Goal: Task Accomplishment & Management: Use online tool/utility

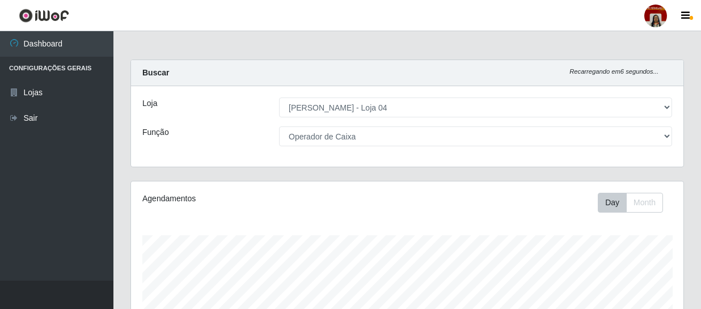
select select "251"
select select "22"
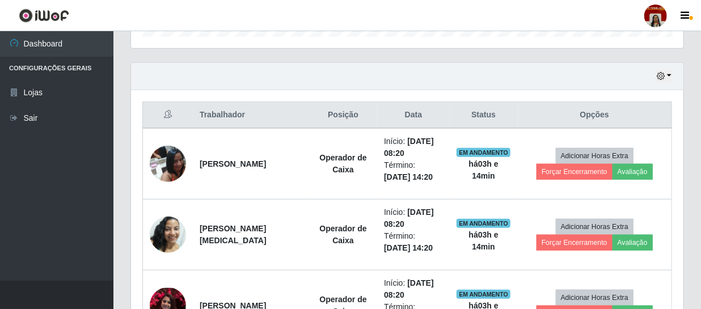
scroll to position [344, 0]
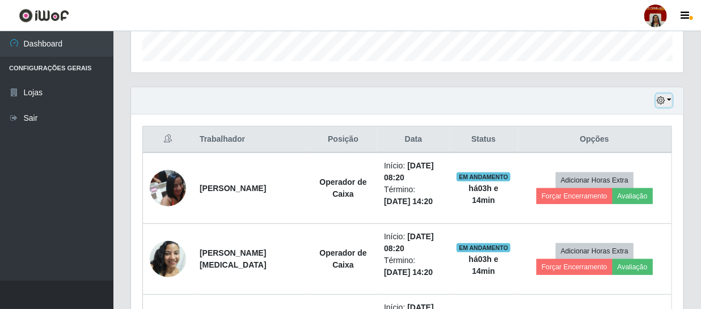
click at [657, 98] on icon "button" at bounding box center [661, 100] width 8 height 8
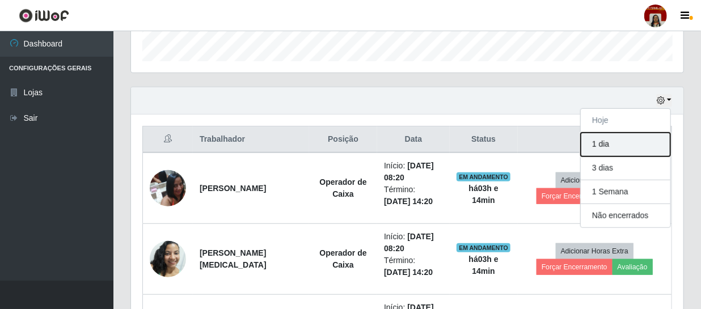
click at [606, 141] on button "1 dia" at bounding box center [626, 145] width 90 height 24
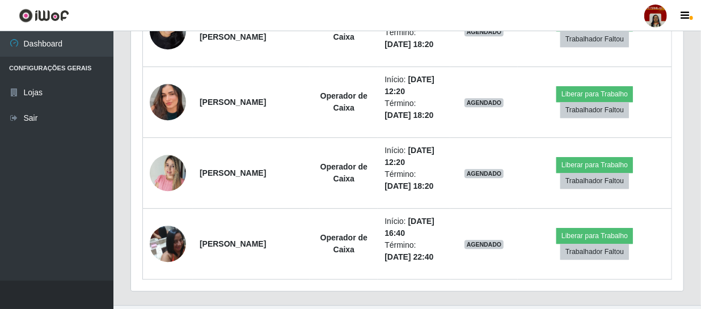
scroll to position [1375, 0]
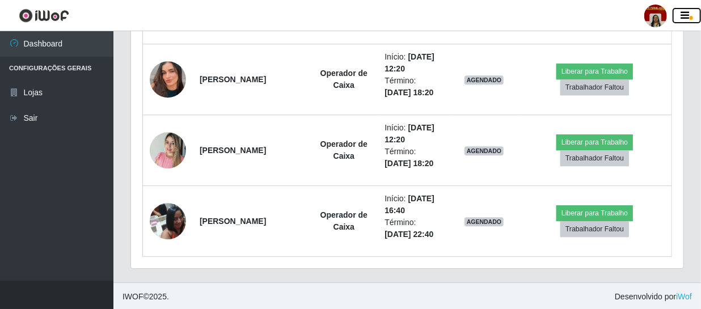
click at [683, 16] on icon "button" at bounding box center [685, 16] width 9 height 10
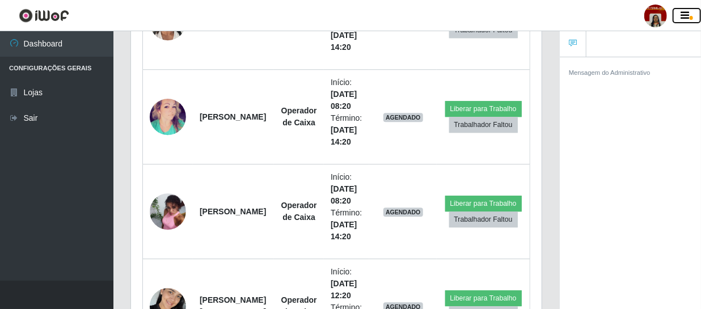
scroll to position [566924, 566748]
click at [689, 13] on icon "button" at bounding box center [685, 16] width 9 height 10
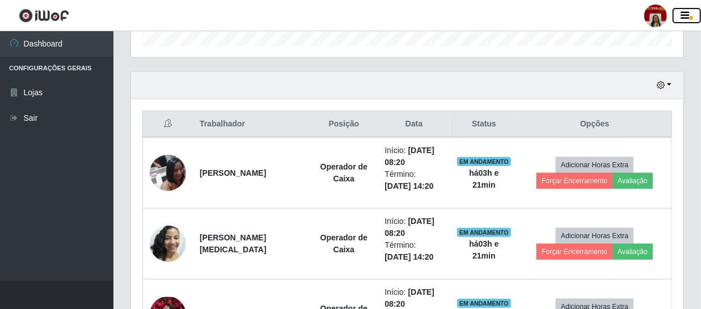
scroll to position [344, 0]
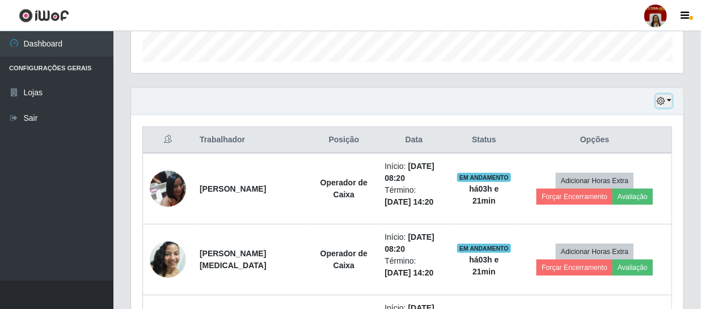
click at [664, 102] on icon "button" at bounding box center [661, 101] width 8 height 8
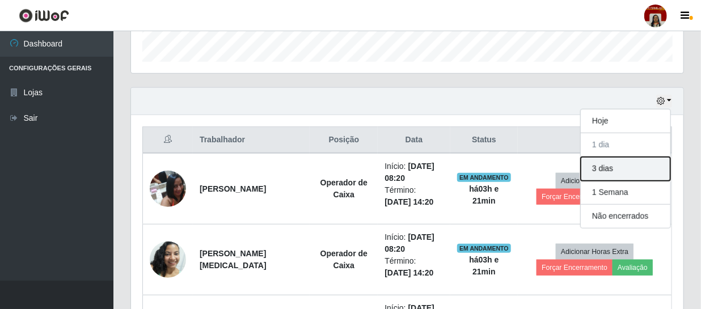
click at [609, 166] on button "3 dias" at bounding box center [626, 169] width 90 height 24
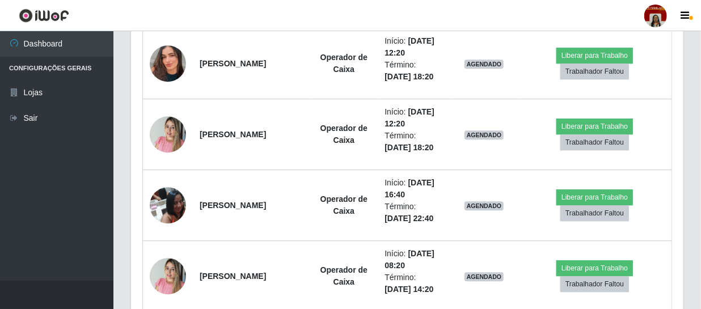
scroll to position [1323, 0]
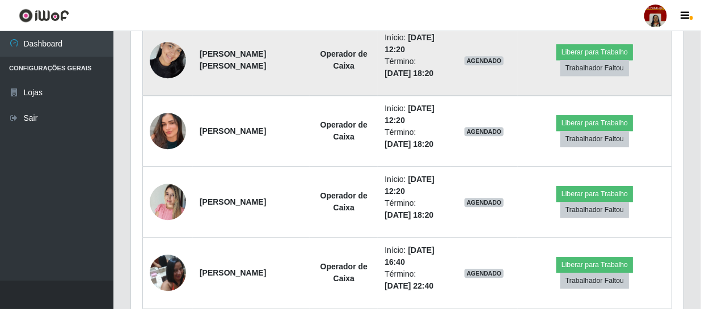
click at [644, 57] on td "Liberar para Trabalho Trabalhador Faltou" at bounding box center [595, 60] width 154 height 71
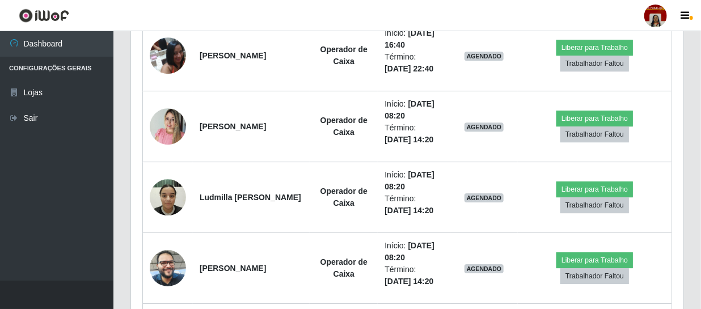
scroll to position [1522, 0]
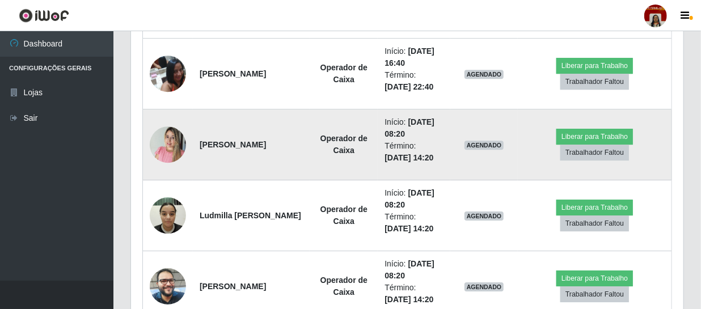
click at [652, 138] on td "Liberar para Trabalho Trabalhador Faltou" at bounding box center [595, 144] width 154 height 71
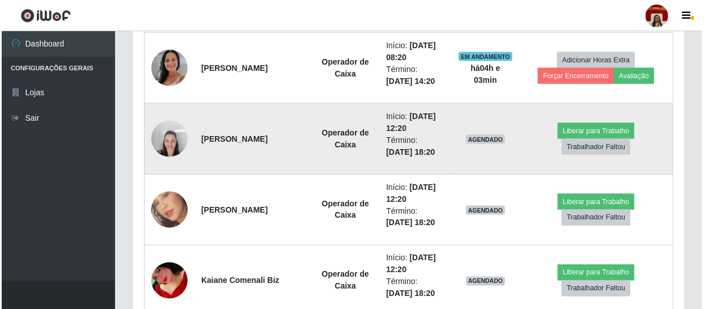
scroll to position [773, 0]
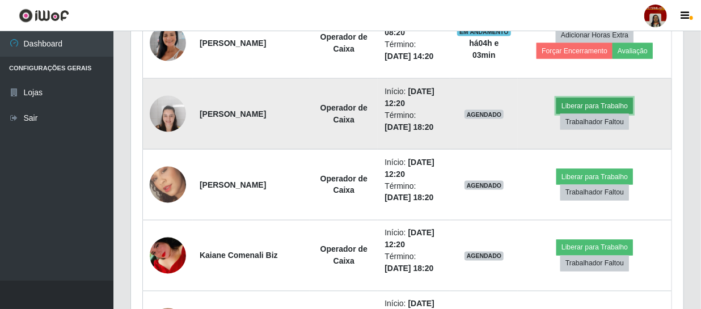
click at [584, 102] on button "Liberar para Trabalho" at bounding box center [594, 106] width 77 height 16
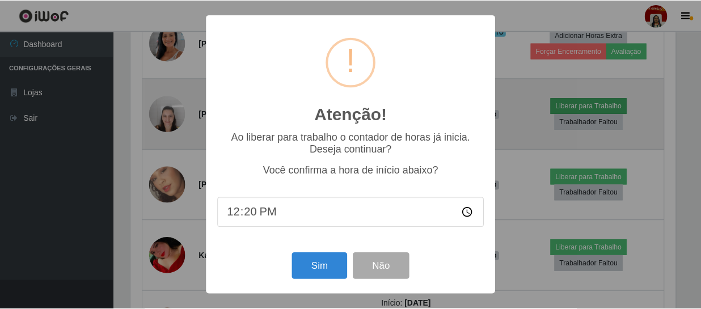
scroll to position [235, 547]
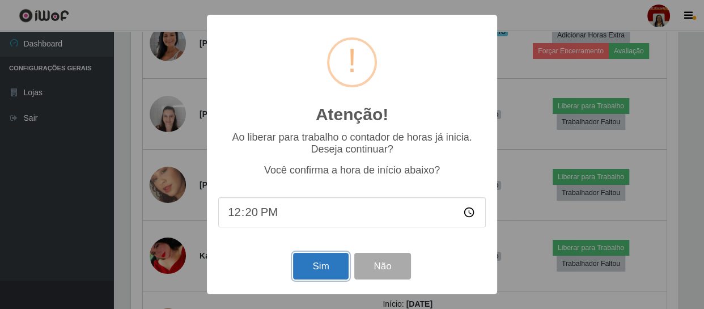
click at [322, 268] on button "Sim" at bounding box center [320, 266] width 55 height 27
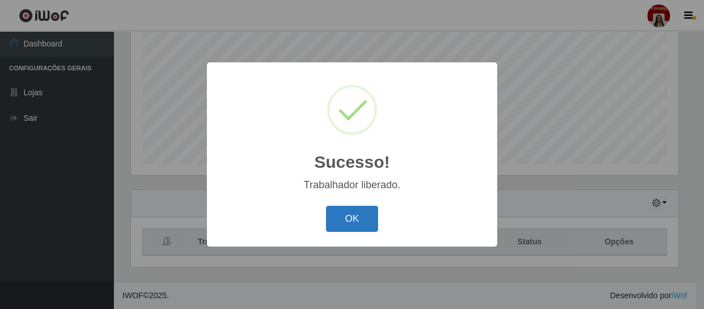
click at [350, 219] on button "OK" at bounding box center [352, 219] width 53 height 27
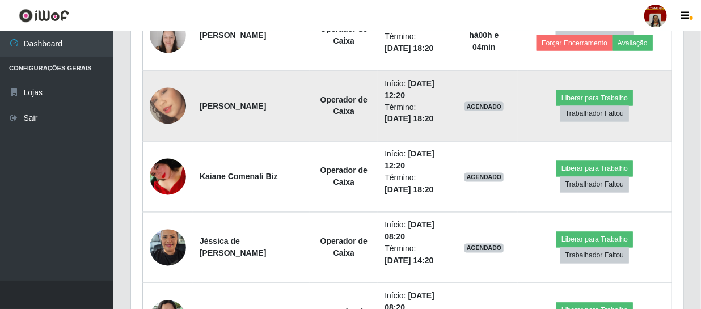
scroll to position [860, 0]
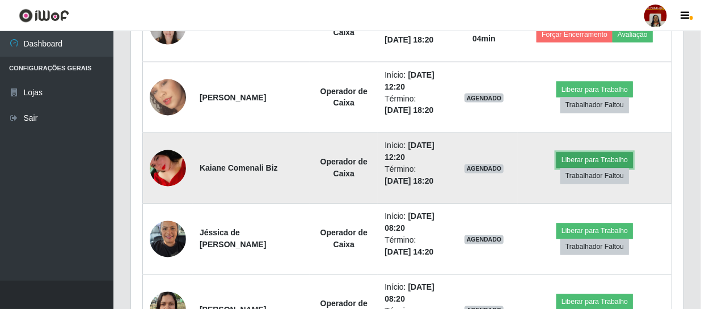
click at [605, 155] on button "Liberar para Trabalho" at bounding box center [594, 161] width 77 height 16
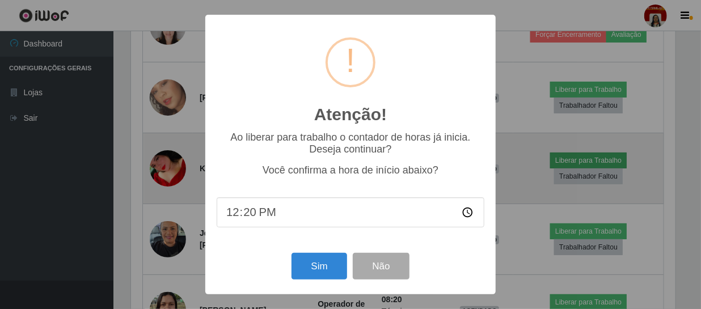
scroll to position [235, 547]
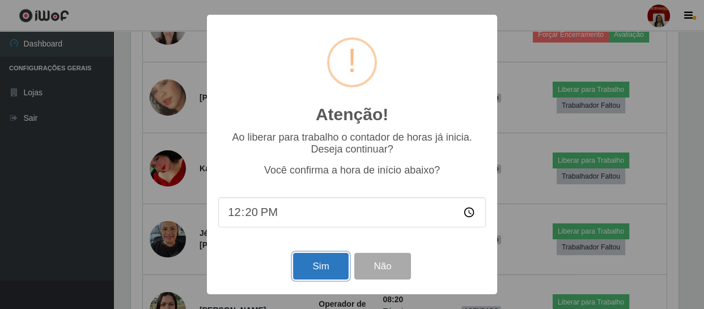
click at [318, 272] on button "Sim" at bounding box center [320, 266] width 55 height 27
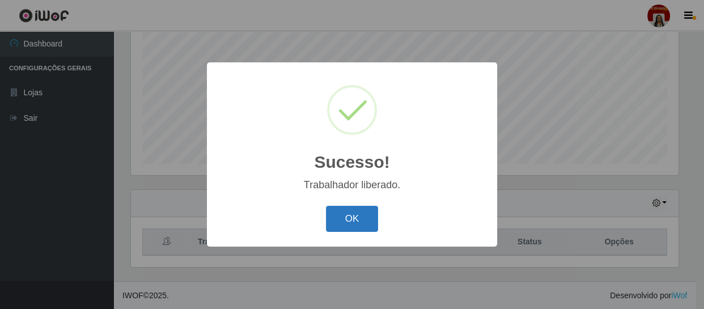
click at [354, 216] on button "OK" at bounding box center [352, 219] width 53 height 27
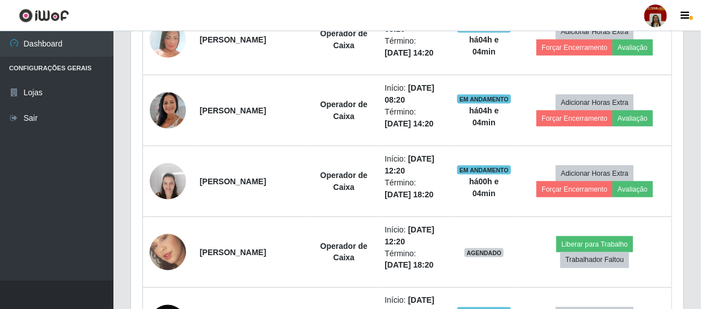
scroll to position [757, 0]
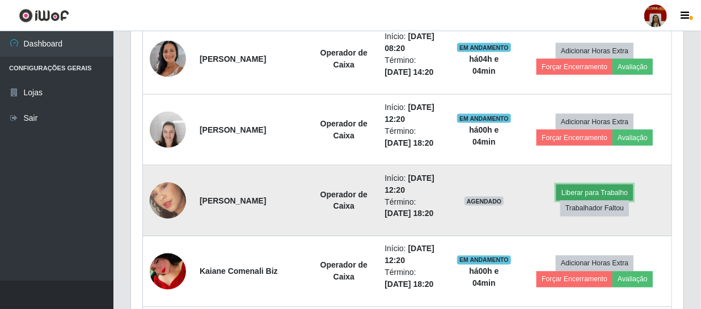
click at [580, 192] on button "Liberar para Trabalho" at bounding box center [594, 193] width 77 height 16
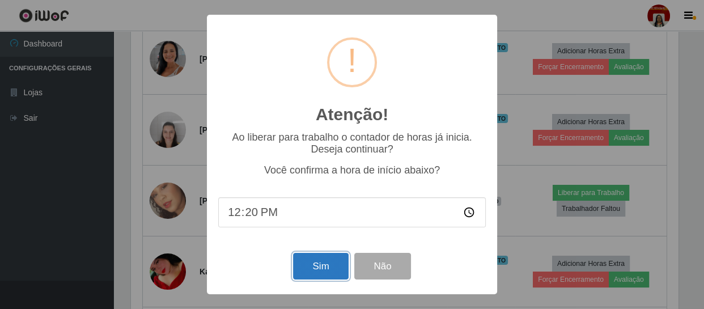
click at [329, 265] on button "Sim" at bounding box center [320, 266] width 55 height 27
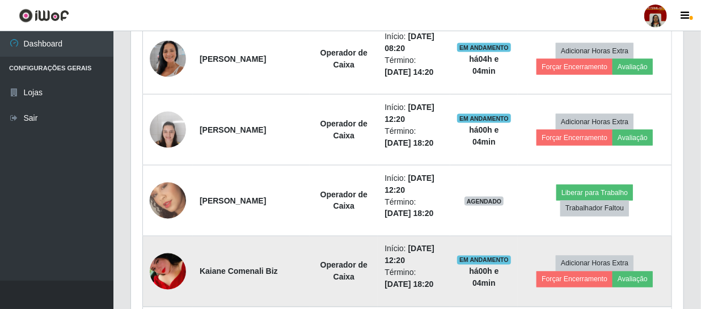
scroll to position [0, 0]
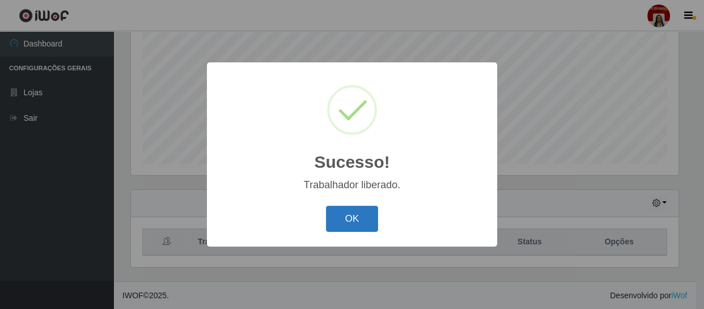
click at [348, 228] on button "OK" at bounding box center [352, 219] width 53 height 27
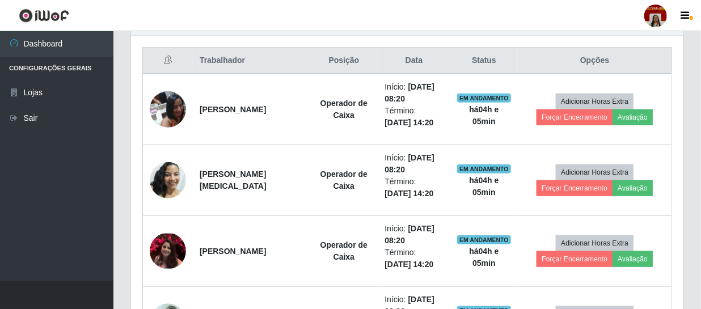
scroll to position [293, 0]
